Goal: Use online tool/utility

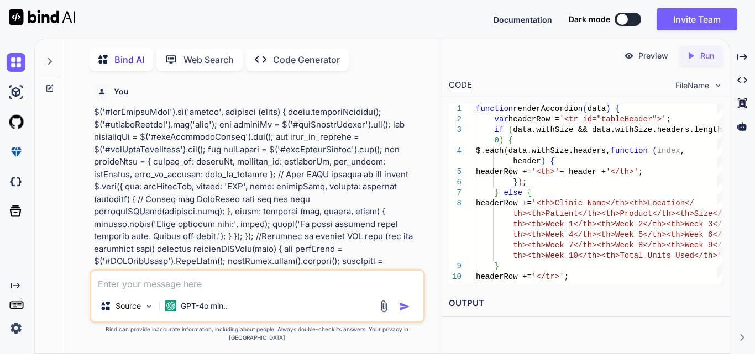
type textarea "function displayIVRModelData(data) { const tableBody = $('#dynamicIvrBody'); ta…"
type textarea "x"
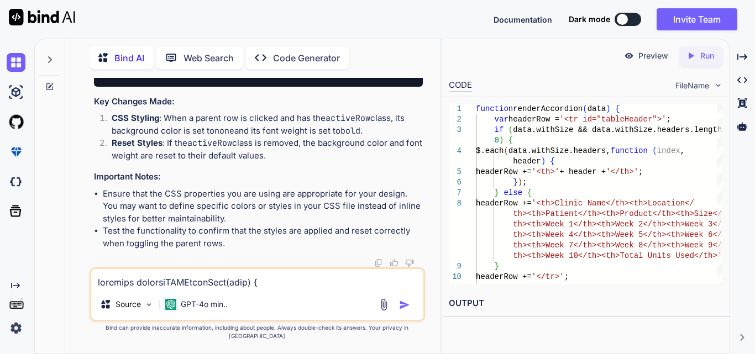
scroll to position [320, 0]
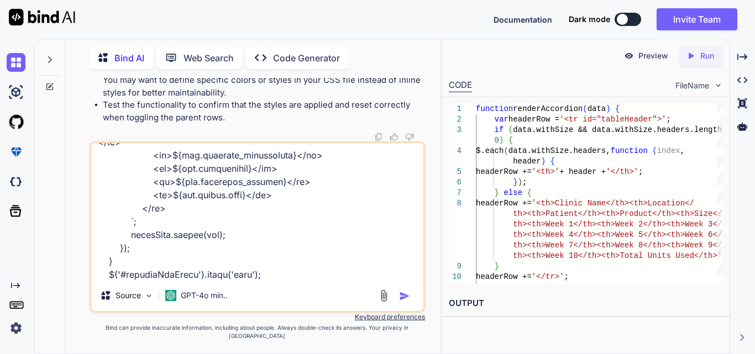
type textarea "function displayIVRModelData(data) { const tableBody = $('#dynamicIvrBody'); ta…"
type textarea "x"
type textarea "function displayIVRModelData(data) { const tableBody = $('#dynamicIvrBody'); ta…"
type textarea "x"
type textarea "function displayIVRModelData(data) { const tableBody = $('#dynamicIvrBody'); ta…"
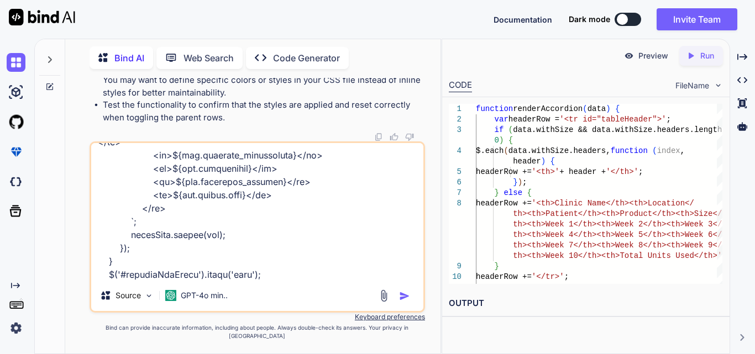
type textarea "x"
type textarea "function displayIVRModelData(data) { const tableBody = $('#dynamicIvrBody'); ta…"
type textarea "x"
type textarea "function displayIVRModelData(data) { const tableBody = $('#dynamicIvrBody'); ta…"
type textarea "x"
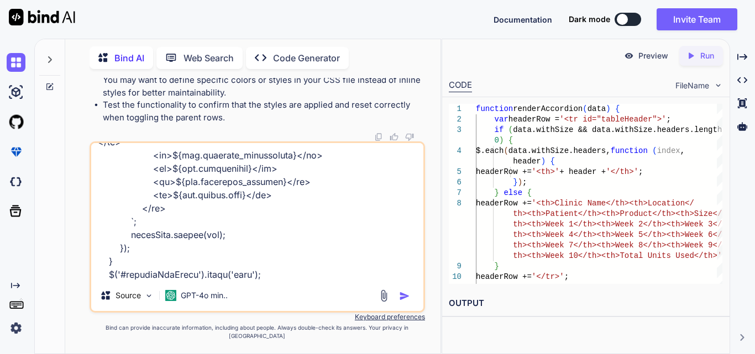
type textarea "function displayIVRModelData(data) { const tableBody = $('#dynamicIvrBody'); ta…"
type textarea "x"
type textarea "function displayIVRModelData(data) { const tableBody = $('#dynamicIvrBody'); ta…"
type textarea "x"
type textarea "function displayIVRModelData(data) { const tableBody = $('#dynamicIvrBody'); ta…"
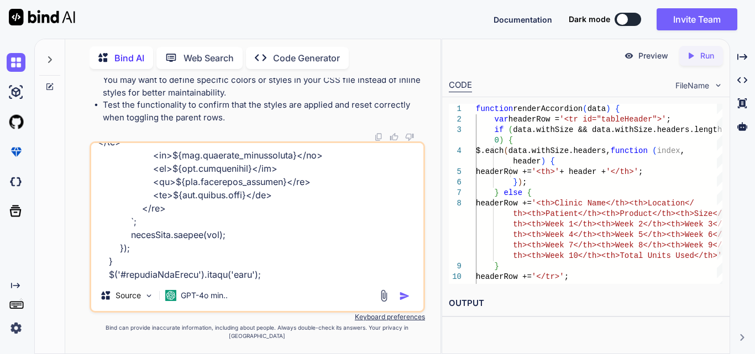
type textarea "x"
type textarea "function displayIVRModelData(data) { const tableBody = $('#dynamicIvrBody'); ta…"
type textarea "x"
type textarea "function displayIVRModelData(data) { const tableBody = $('#dynamicIvrBody'); ta…"
type textarea "x"
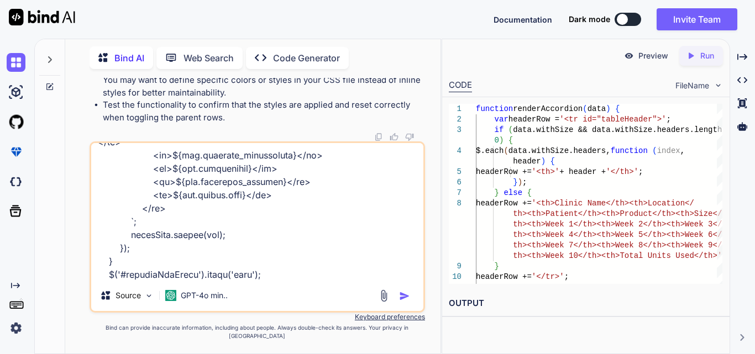
type textarea "function displayIVRModelData(data) { const tableBody = $('#dynamicIvrBody'); ta…"
type textarea "x"
type textarea "function displayIVRModelData(data) { const tableBody = $('#dynamicIvrBody'); ta…"
type textarea "x"
type textarea "function displayIVRModelData(data) { const tableBody = $('#dynamicIvrBody'); ta…"
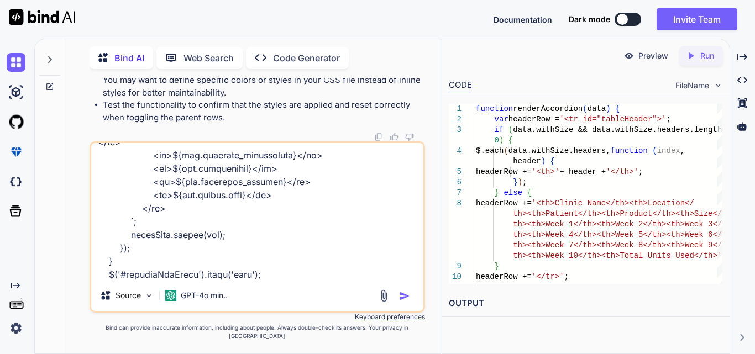
type textarea "x"
type textarea "function displayIVRModelData(data) { const tableBody = $('#dynamicIvrBody'); ta…"
type textarea "x"
type textarea "function displayIVRModelData(data) { const tableBody = $('#dynamicIvrBody'); ta…"
type textarea "x"
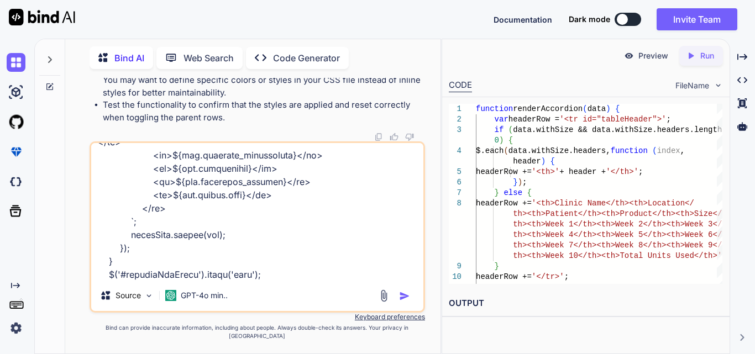
type textarea "function displayIVRModelData(data) { const tableBody = $('#dynamicIvrBody'); ta…"
type textarea "x"
type textarea "function displayIVRModelData(data) { const tableBody = $('#dynamicIvrBody'); ta…"
type textarea "x"
type textarea "function displayIVRModelData(data) { const tableBody = $('#dynamicIvrBody'); ta…"
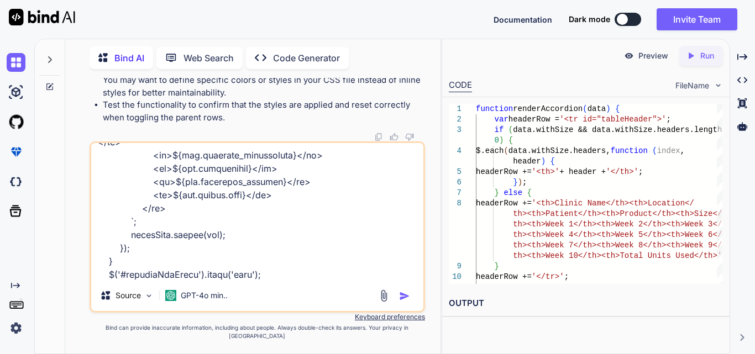
type textarea "x"
type textarea "function displayIVRModelData(data) { const tableBody = $('#dynamicIvrBody'); ta…"
type textarea "x"
type textarea "function displayIVRModelData(data) { const tableBody = $('#dynamicIvrBody'); ta…"
type textarea "x"
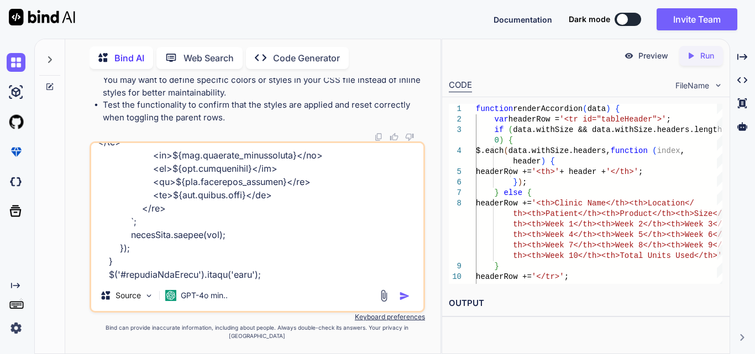
type textarea "function displayIVRModelData(data) { const tableBody = $('#dynamicIvrBody'); ta…"
type textarea "x"
type textarea "function displayIVRModelData(data) { const tableBody = $('#dynamicIvrBody'); ta…"
type textarea "x"
type textarea "function displayIVRModelData(data) { const tableBody = $('#dynamicIvrBody'); ta…"
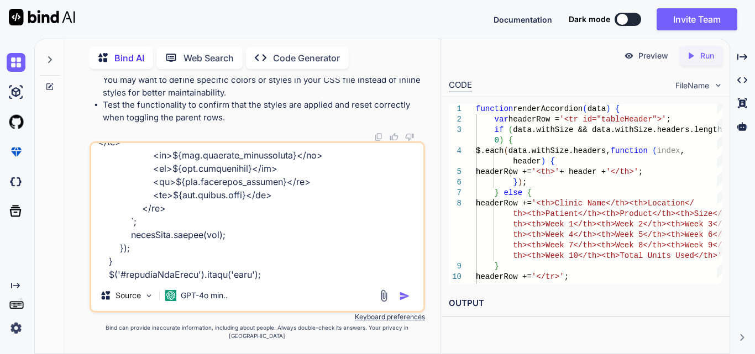
type textarea "x"
type textarea "function displayIVRModelData(data) { const tableBody = $('#dynamicIvrBody'); ta…"
type textarea "x"
type textarea "function displayIVRModelData(data) { const tableBody = $('#dynamicIvrBody'); ta…"
type textarea "x"
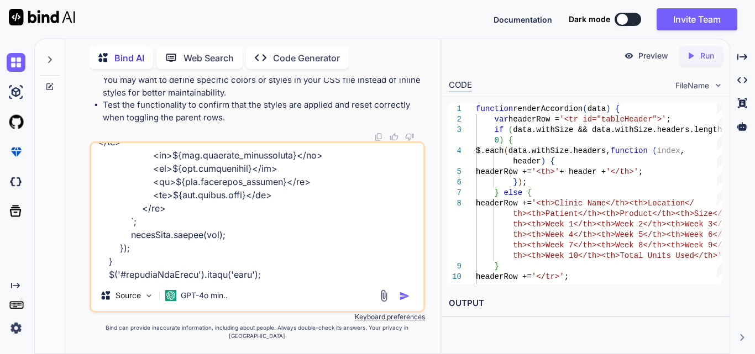
type textarea "function displayIVRModelData(data) { const tableBody = $('#dynamicIvrBody'); ta…"
type textarea "x"
type textarea "function displayIVRModelData(data) { const tableBody = $('#dynamicIvrBody'); ta…"
type textarea "x"
type textarea "function displayIVRModelData(data) { const tableBody = $('#dynamicIvrBody'); ta…"
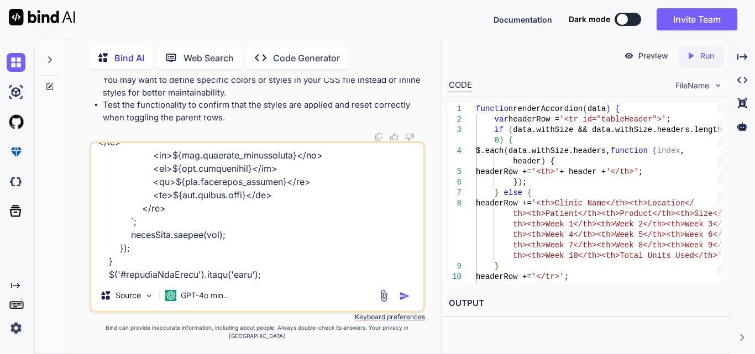
type textarea "x"
type textarea "function displayIVRModelData(data) { const tableBody = $('#dynamicIvrBody'); ta…"
type textarea "x"
type textarea "function displayIVRModelData(data) { const tableBody = $('#dynamicIvrBody'); ta…"
type textarea "x"
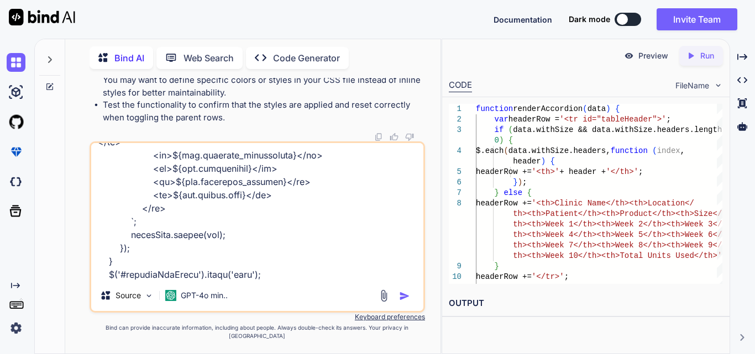
type textarea "function displayIVRModelData(data) { const tableBody = $('#dynamicIvrBody'); ta…"
type textarea "x"
type textarea "function displayIVRModelData(data) { const tableBody = $('#dynamicIvrBody'); ta…"
type textarea "x"
type textarea "function displayIVRModelData(data) { const tableBody = $('#dynamicIvrBody'); ta…"
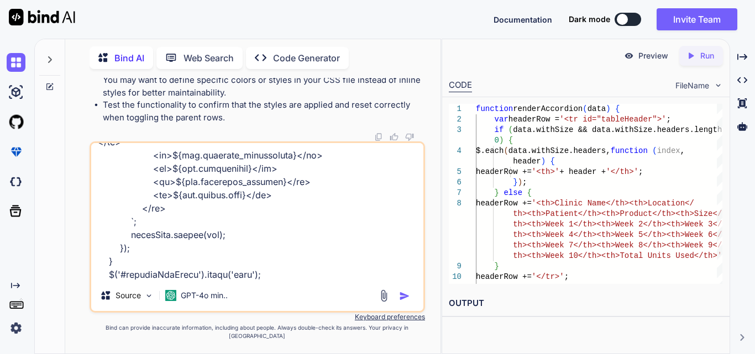
type textarea "x"
type textarea "function displayIVRModelData(data) { const tableBody = $('#dynamicIvrBody'); ta…"
type textarea "x"
type textarea "function displayIVRModelData(data) { const tableBody = $('#dynamicIvrBody'); ta…"
type textarea "x"
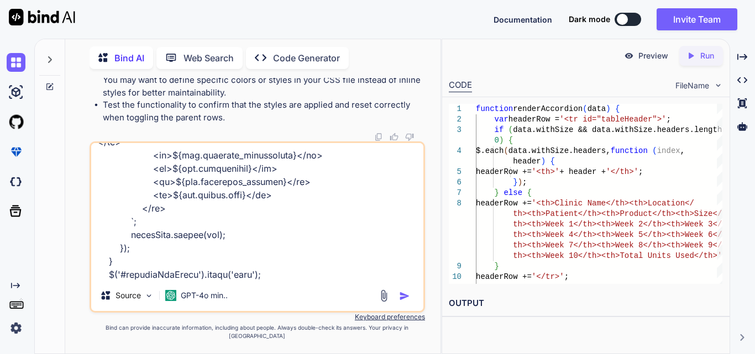
type textarea "function displayIVRModelData(data) { const tableBody = $('#dynamicIvrBody'); ta…"
type textarea "x"
type textarea "function displayIVRModelData(data) { const tableBody = $('#dynamicIvrBody'); ta…"
type textarea "x"
type textarea "function displayIVRModelData(data) { const tableBody = $('#dynamicIvrBody'); ta…"
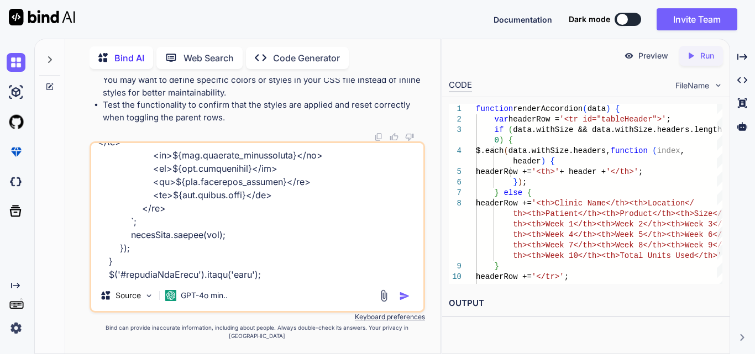
type textarea "x"
type textarea "function displayIVRModelData(data) { const tableBody = $('#dynamicIvrBody'); ta…"
type textarea "x"
type textarea "function displayIVRModelData(data) { const tableBody = $('#dynamicIvrBody'); ta…"
type textarea "x"
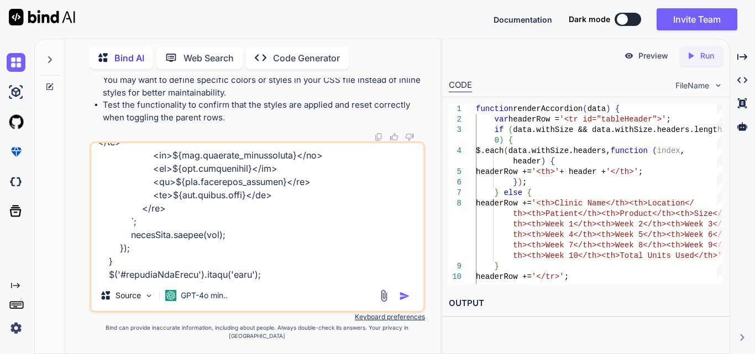
type textarea "function displayIVRModelData(data) { const tableBody = $('#dynamicIvrBody'); ta…"
type textarea "x"
type textarea "function displayIVRModelData(data) { const tableBody = $('#dynamicIvrBody'); ta…"
type textarea "x"
type textarea "function displayIVRModelData(data) { const tableBody = $('#dynamicIvrBody'); ta…"
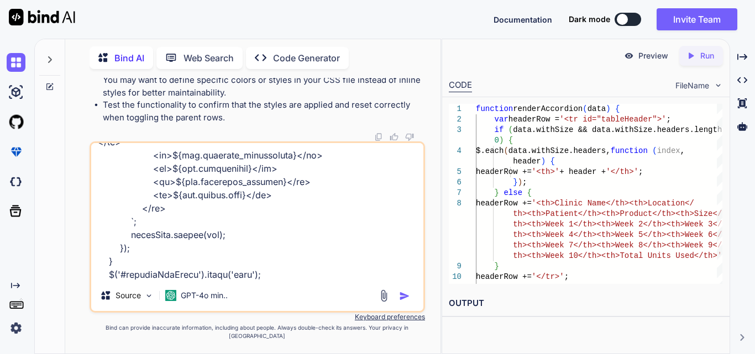
type textarea "x"
type textarea "function displayIVRModelData(data) { const tableBody = $('#dynamicIvrBody'); ta…"
type textarea "x"
type textarea "function displayIVRModelData(data) { const tableBody = $('#dynamicIvrBody'); ta…"
type textarea "x"
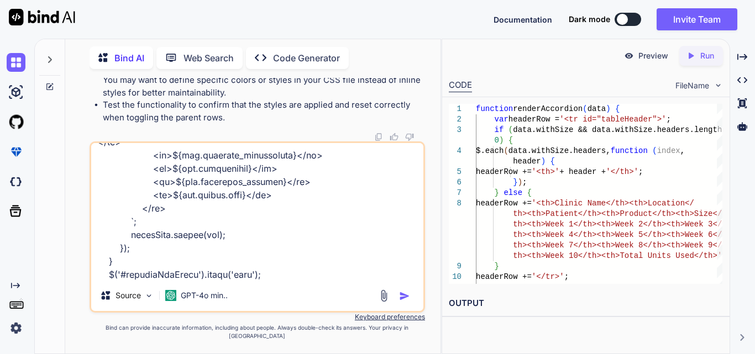
type textarea "function displayIVRModelData(data) { const tableBody = $('#dynamicIvrBody'); ta…"
type textarea "x"
type textarea "function displayIVRModelData(data) { const tableBody = $('#dynamicIvrBody'); ta…"
type textarea "x"
type textarea "function displayIVRModelData(data) { const tableBody = $('#dynamicIvrBody'); ta…"
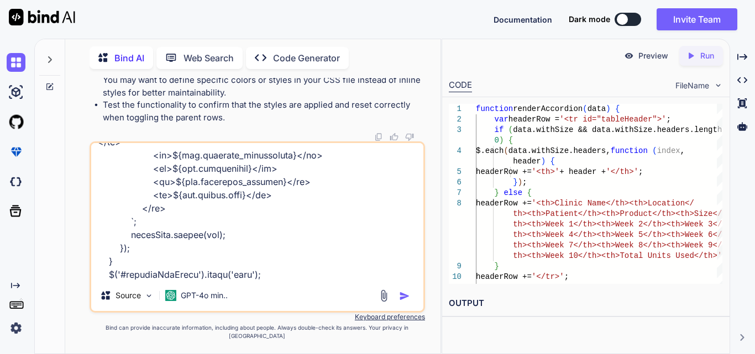
type textarea "x"
type textarea "function displayIVRModelData(data) { const tableBody = $('#dynamicIvrBody'); ta…"
type textarea "x"
type textarea "function displayIVRModelData(data) { const tableBody = $('#dynamicIvrBody'); ta…"
type textarea "x"
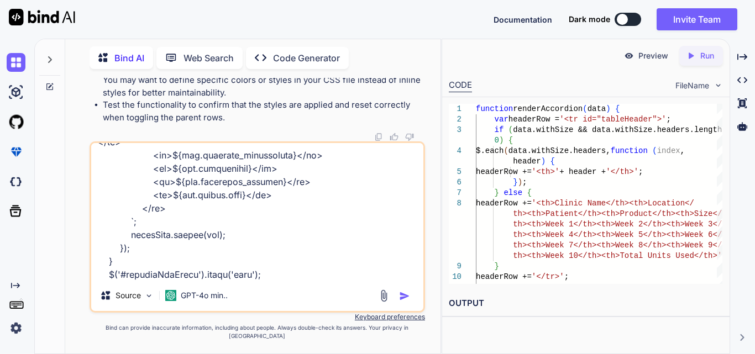
type textarea "function displayIVRModelData(data) { const tableBody = $('#dynamicIvrBody'); ta…"
type textarea "x"
type textarea "function displayIVRModelData(data) { const tableBody = $('#dynamicIvrBody'); ta…"
type textarea "x"
type textarea "function displayIVRModelData(data) { const tableBody = $('#dynamicIvrBody'); ta…"
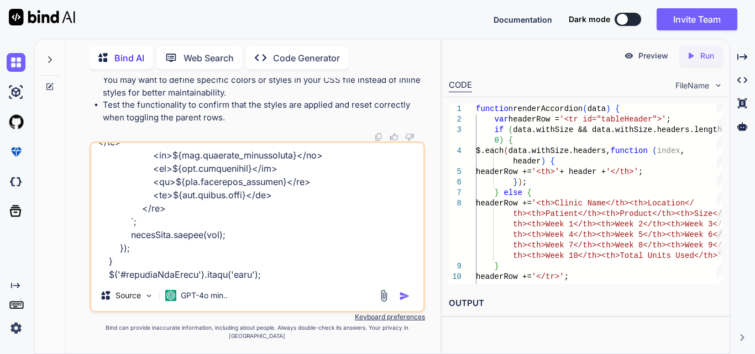
type textarea "x"
type textarea "function displayIVRModelData(data) { const tableBody = $('#dynamicIvrBody'); ta…"
type textarea "x"
type textarea "function displayIVRModelData(data) { const tableBody = $('#dynamicIvrBody'); ta…"
type textarea "x"
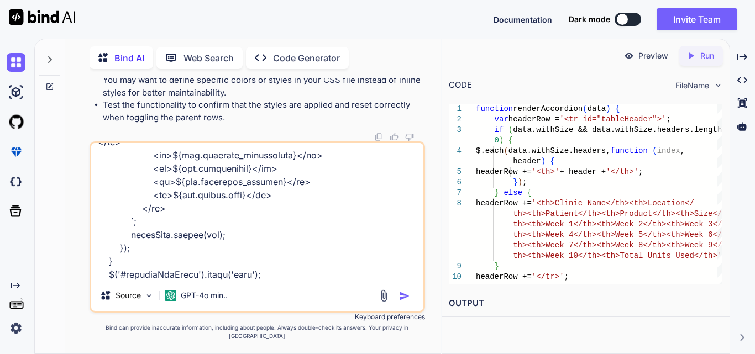
type textarea "function displayIVRModelData(data) { const tableBody = $('#dynamicIvrBody'); ta…"
type textarea "x"
type textarea "function displayIVRModelData(data) { const tableBody = $('#dynamicIvrBody'); ta…"
type textarea "x"
type textarea "function displayIVRModelData(data) { const tableBody = $('#dynamicIvrBody'); ta…"
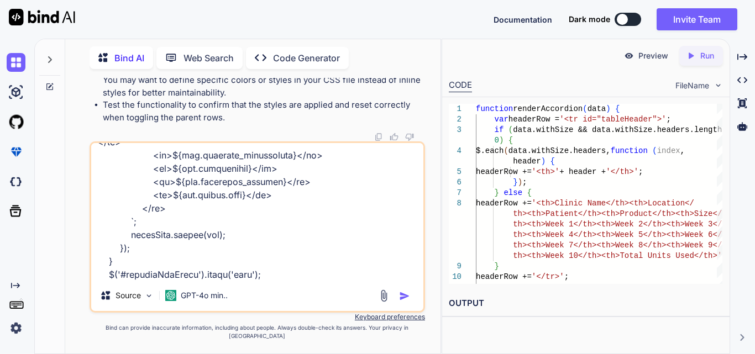
type textarea "x"
type textarea "function displayIVRModelData(data) { const tableBody = $('#dynamicIvrBody'); ta…"
type textarea "x"
type textarea "function displayIVRModelData(data) { const tableBody = $('#dynamicIvrBody'); ta…"
type textarea "x"
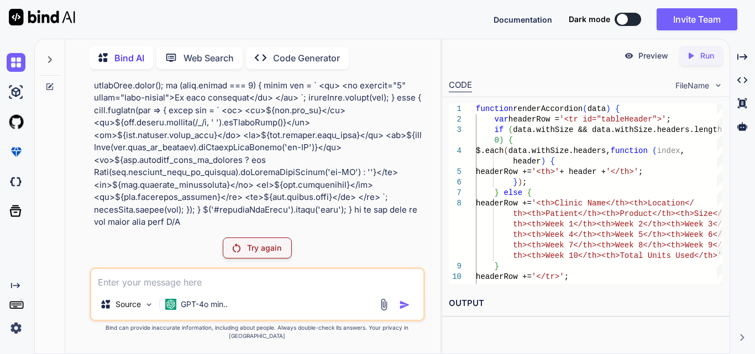
scroll to position [77472, 0]
click at [255, 248] on p "Try again" at bounding box center [264, 248] width 34 height 11
click at [278, 249] on p "Try again" at bounding box center [264, 248] width 34 height 11
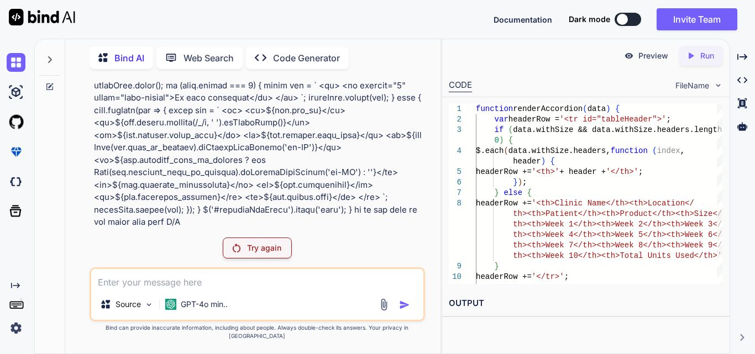
click at [253, 254] on p "Try again" at bounding box center [264, 248] width 34 height 11
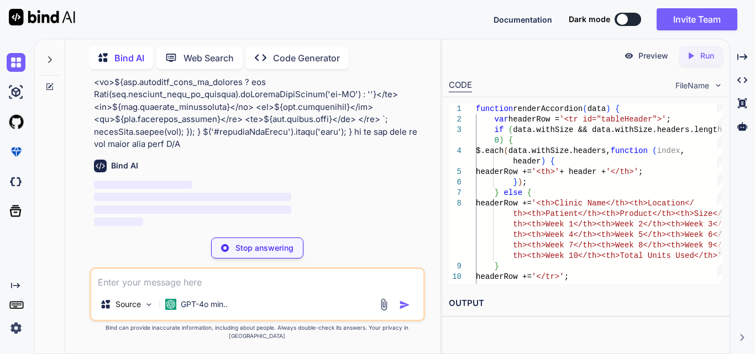
type textarea "x"
